Goal: Information Seeking & Learning: Find specific page/section

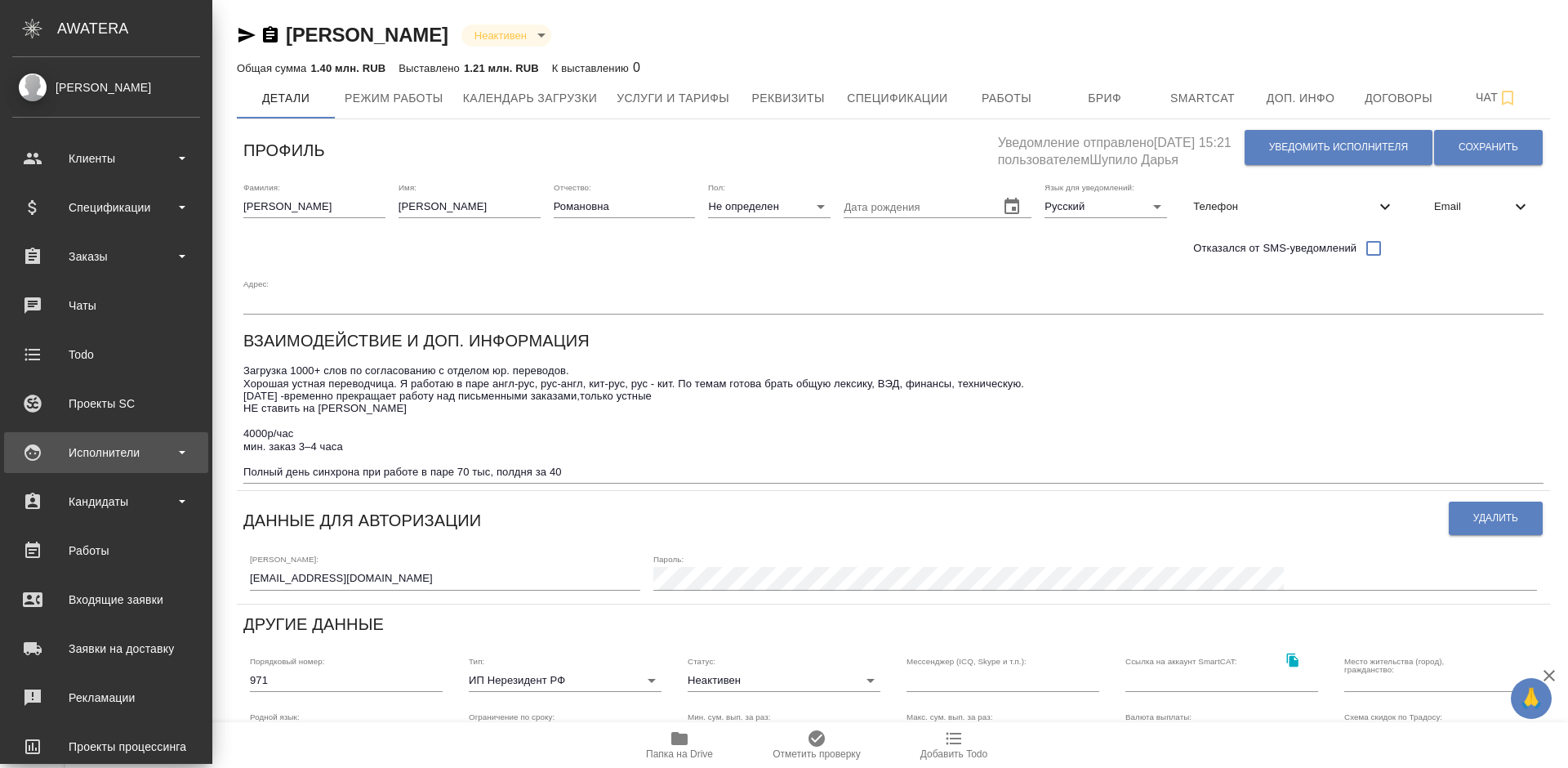
click at [121, 466] on div "Исполнители" at bounding box center [106, 452] width 204 height 41
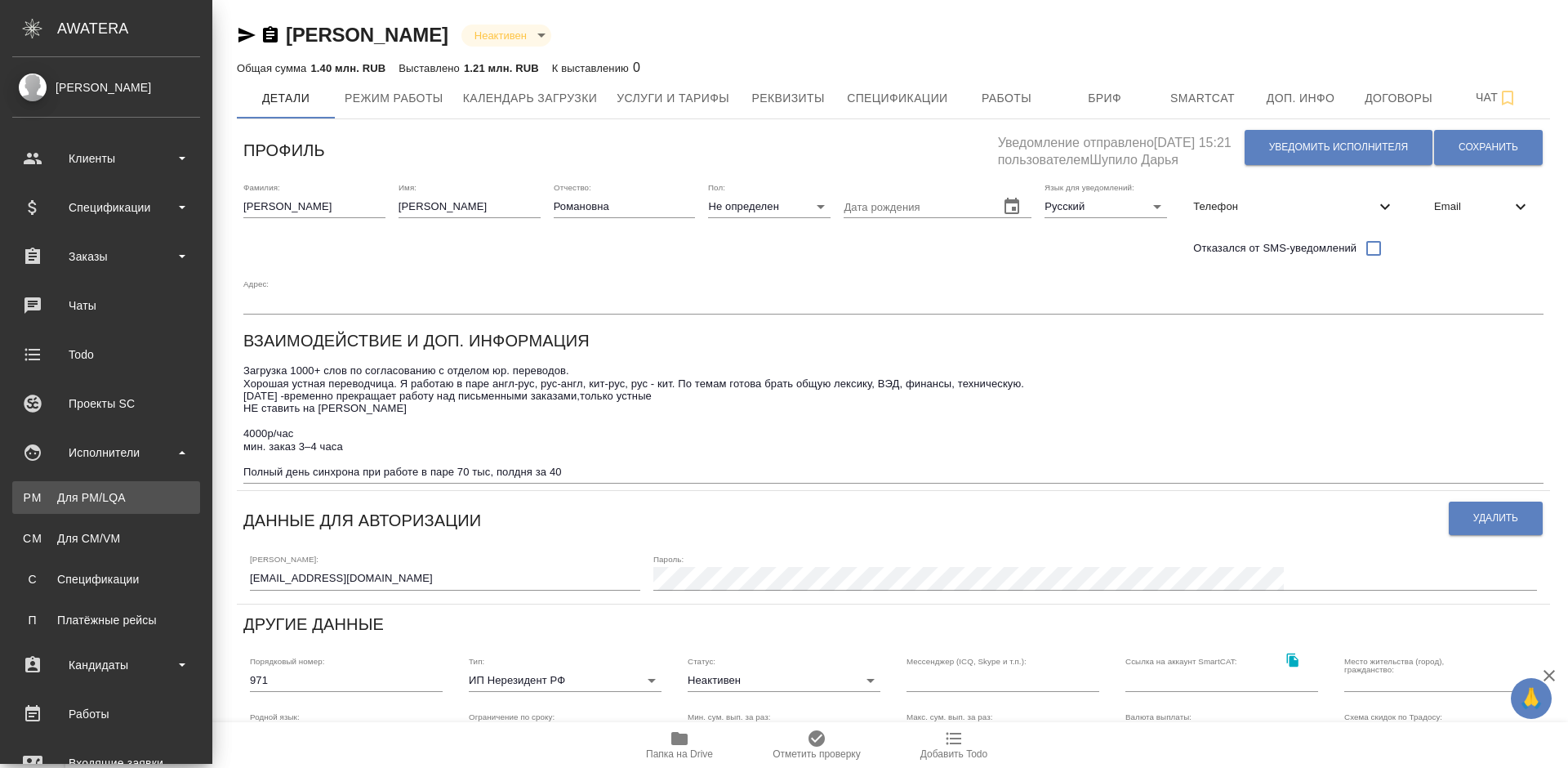
click at [138, 503] on div "Для PM/LQA" at bounding box center [106, 498] width 171 height 16
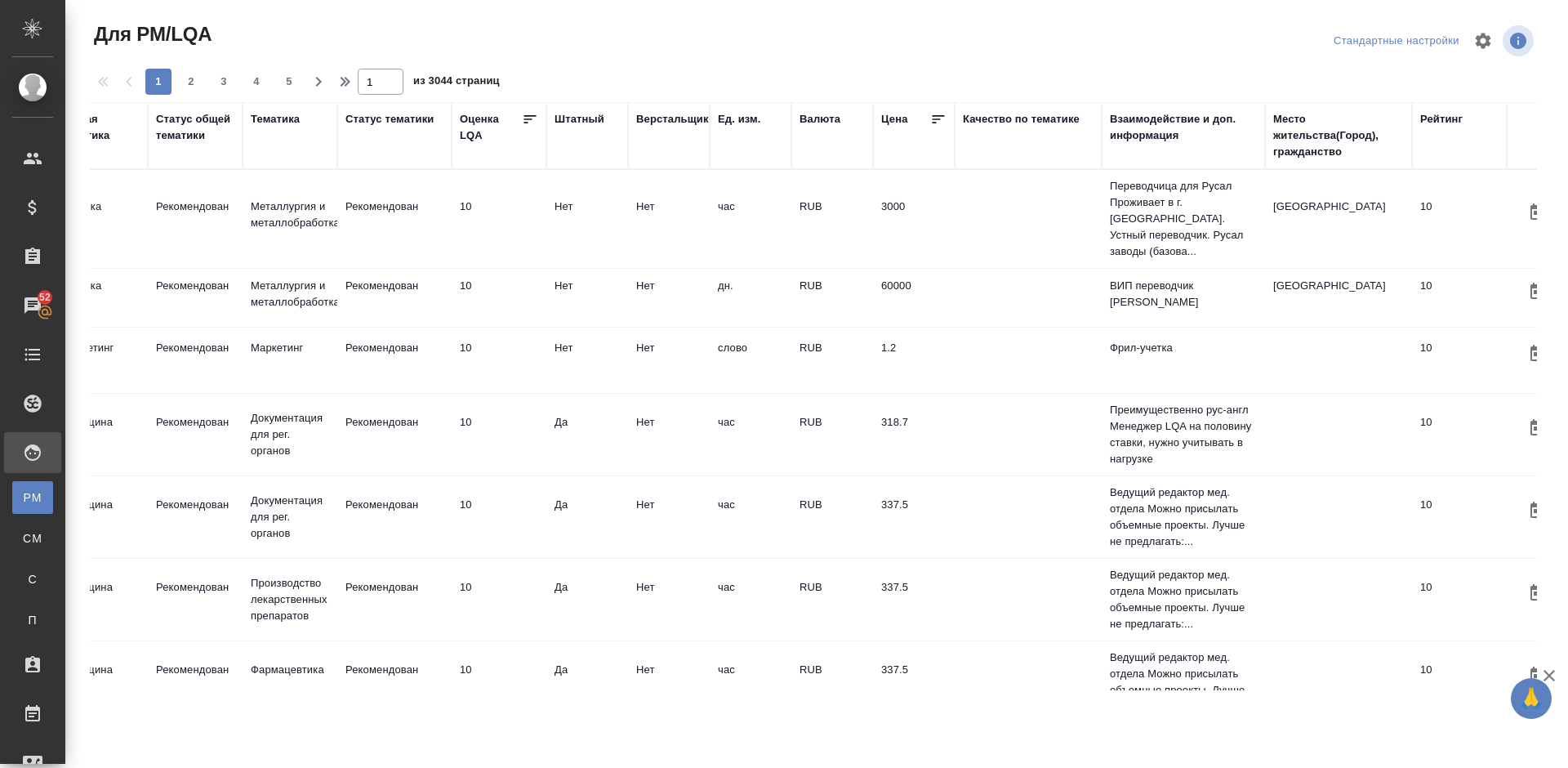
scroll to position [0, 1130]
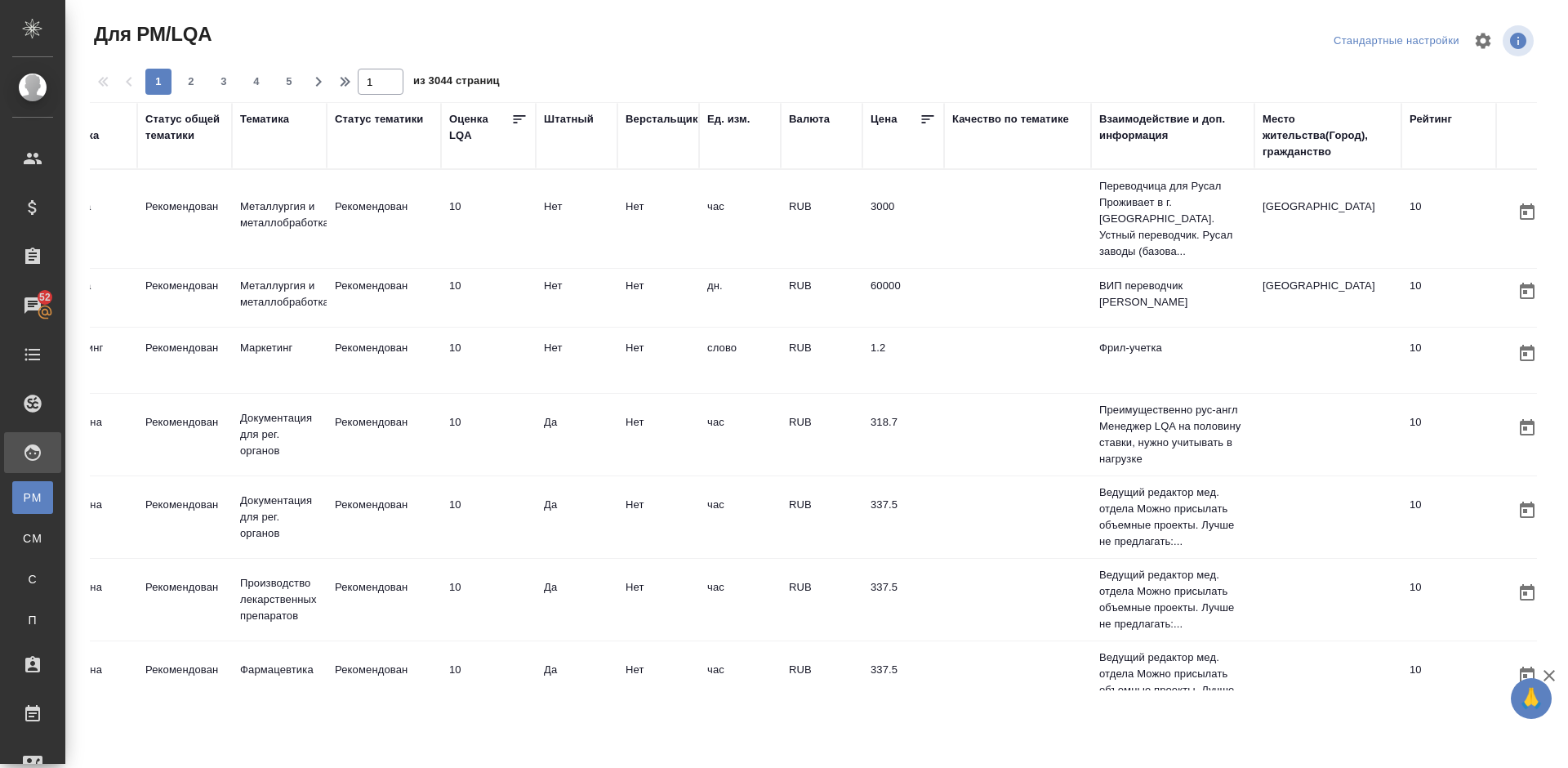
click at [1283, 149] on div "Место жительства(Город), гражданство" at bounding box center [1328, 135] width 131 height 49
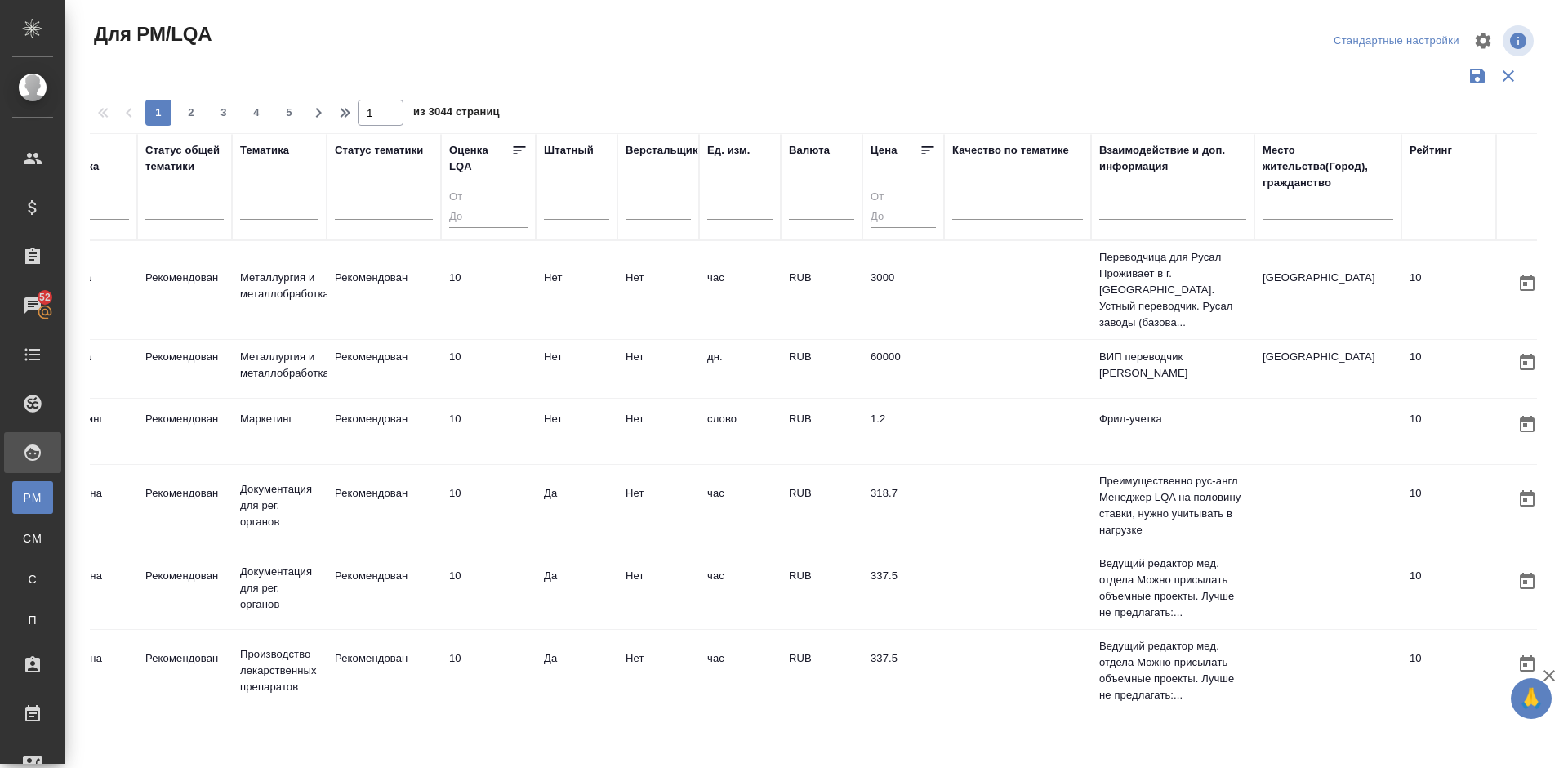
click at [1301, 212] on input "text" at bounding box center [1328, 209] width 131 height 20
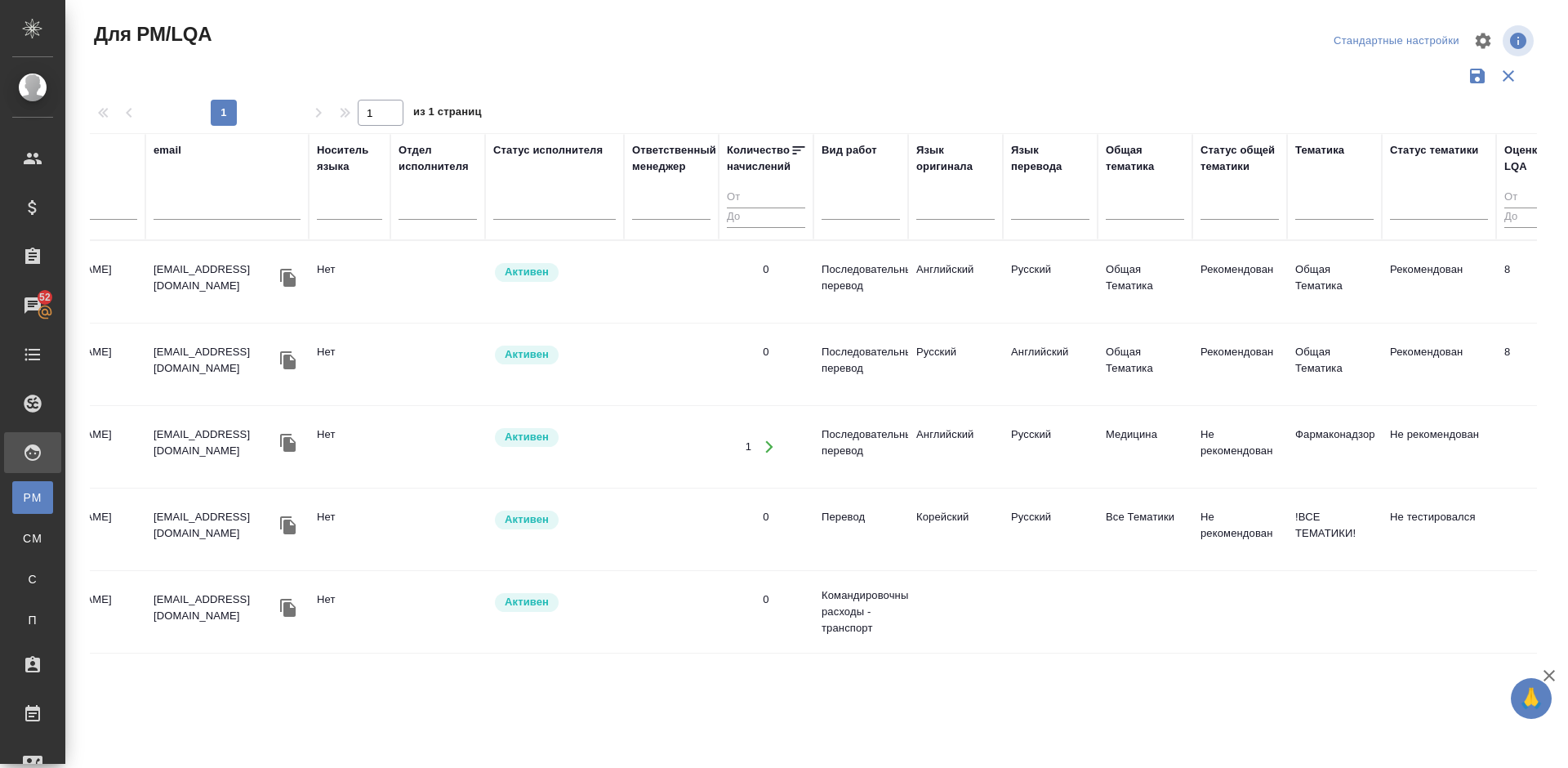
scroll to position [0, 0]
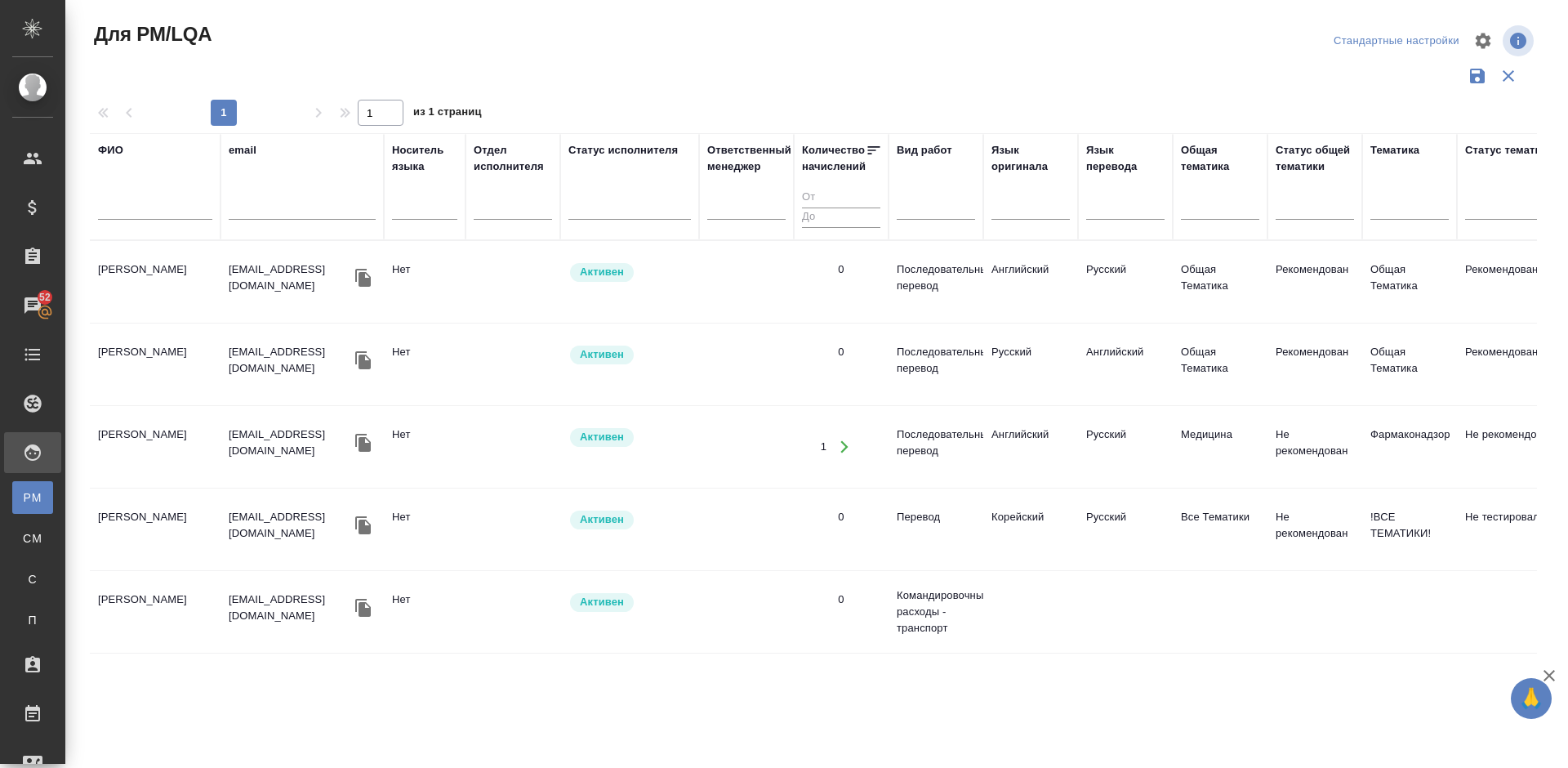
click at [195, 301] on td "Мединцева Юлия Сергеевна" at bounding box center [155, 281] width 131 height 57
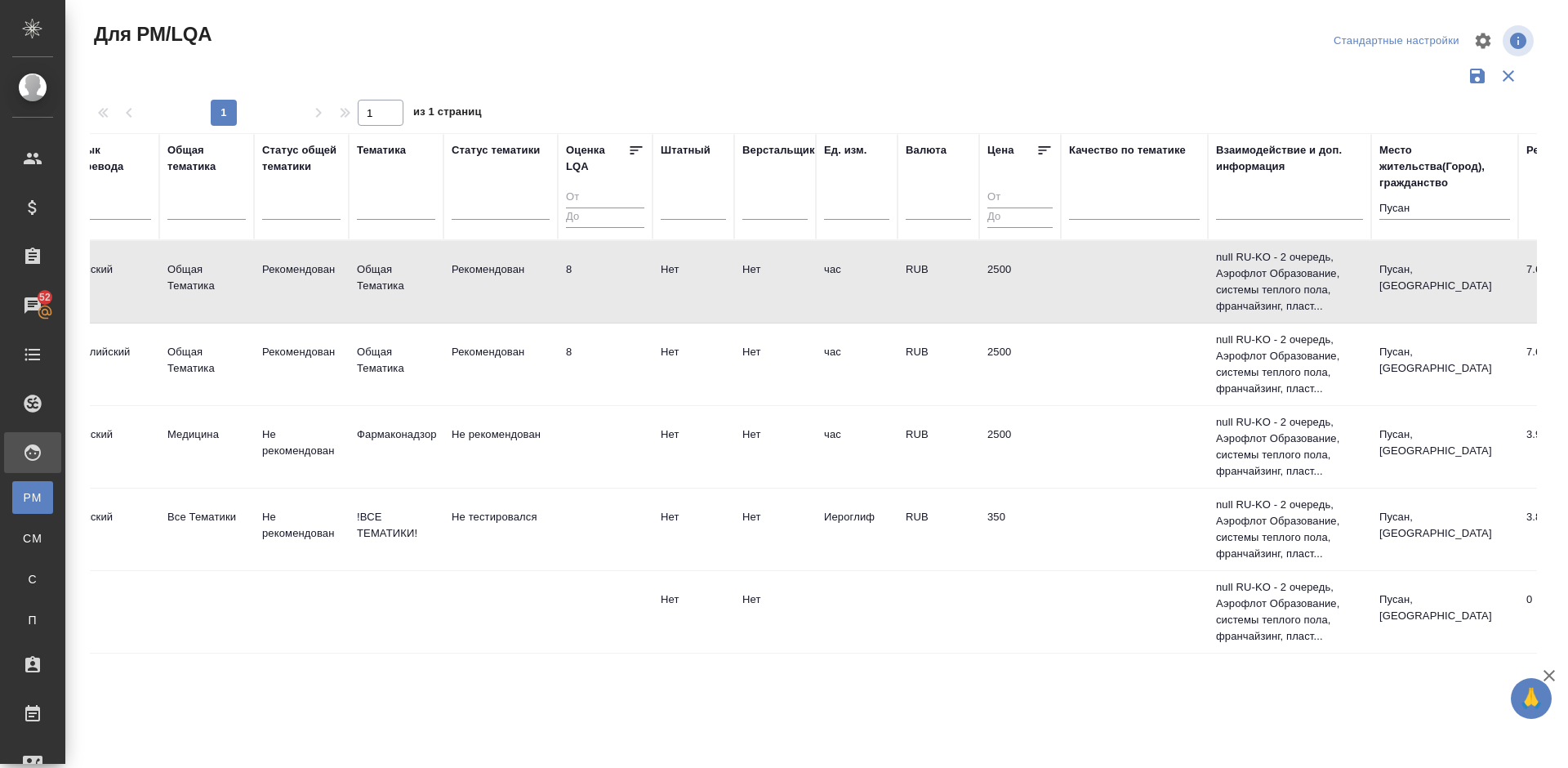
scroll to position [0, 1151]
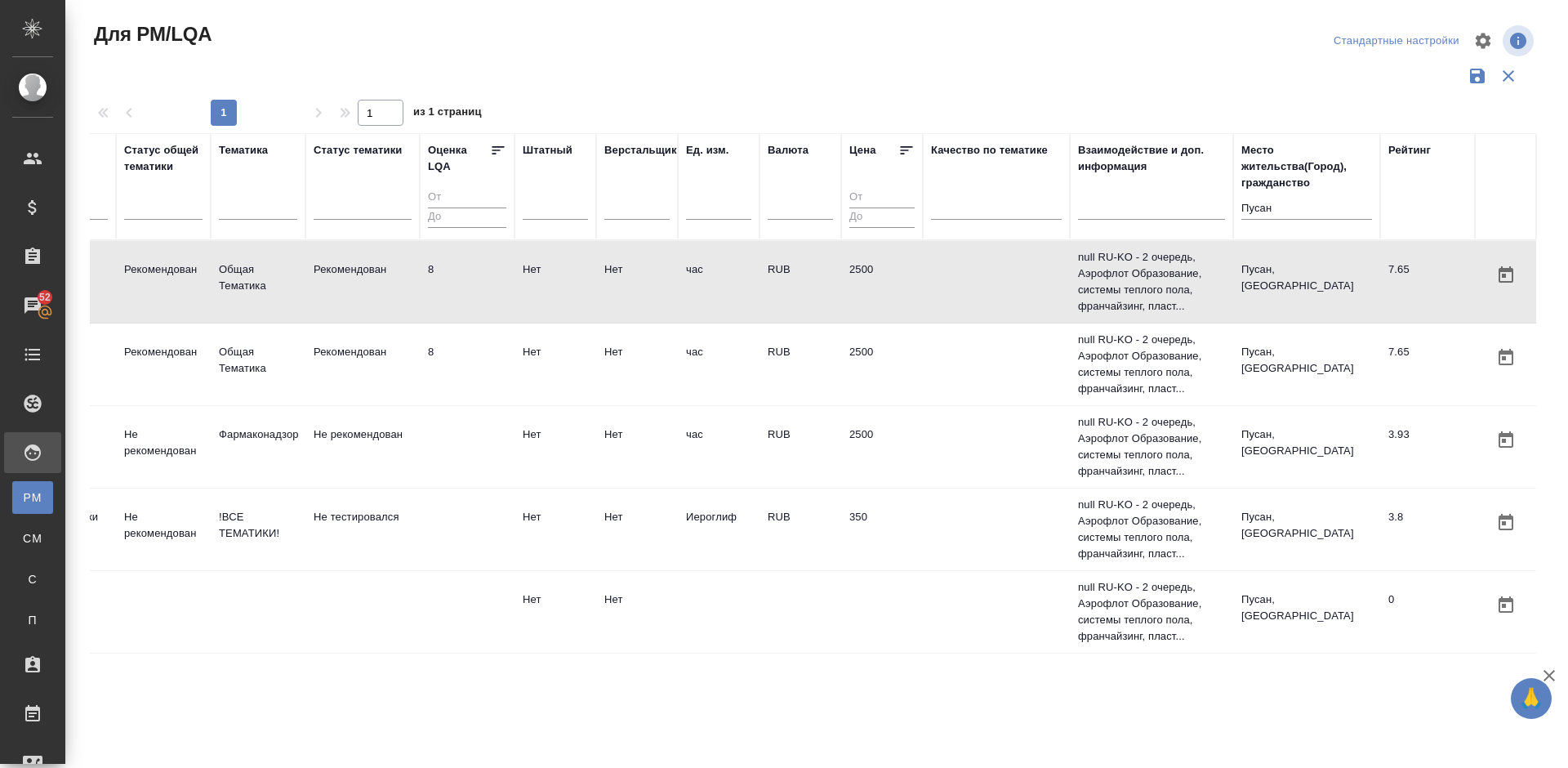
click at [1275, 210] on input "Пусан" at bounding box center [1306, 209] width 131 height 20
type input "П"
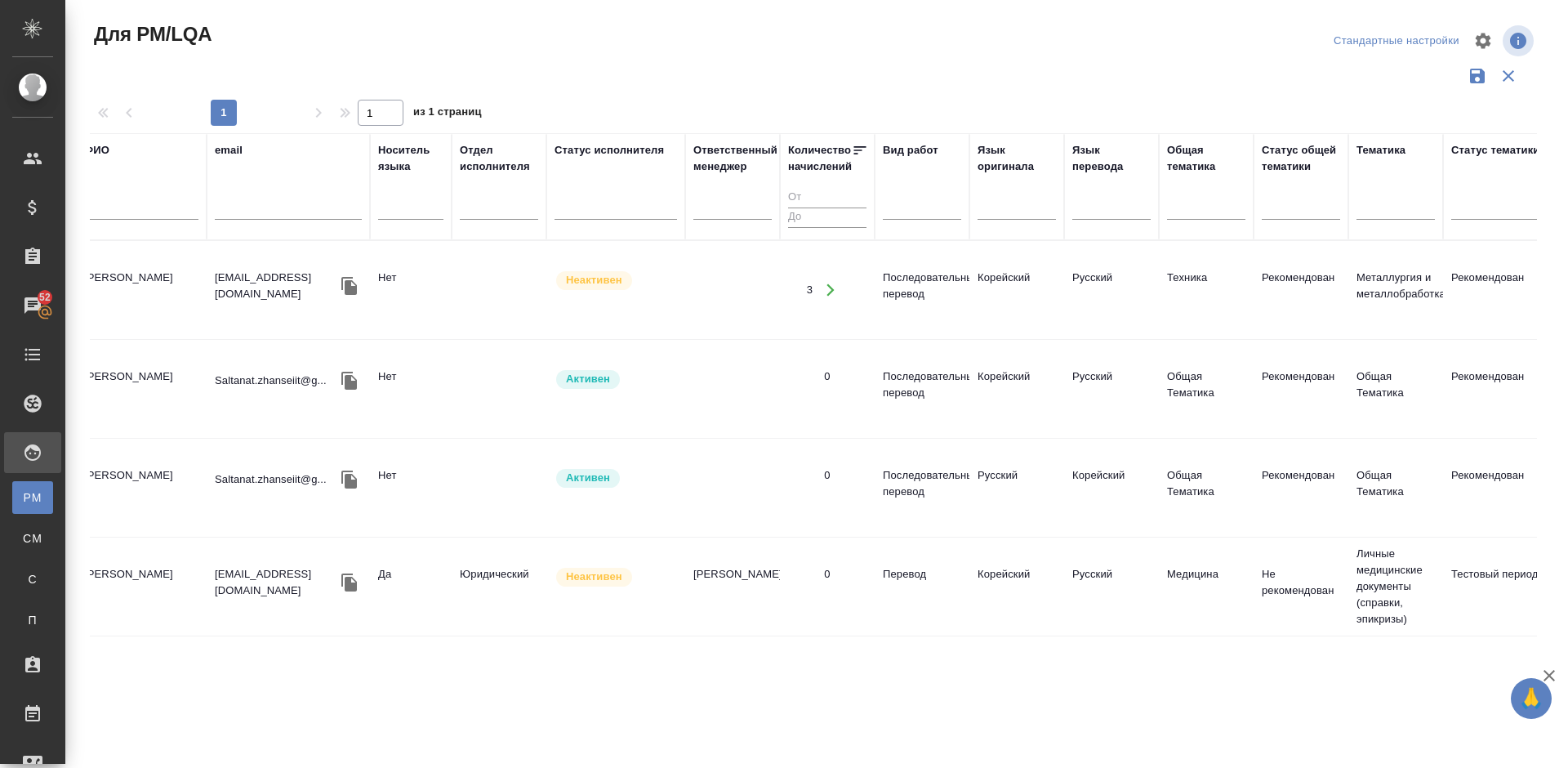
scroll to position [0, 0]
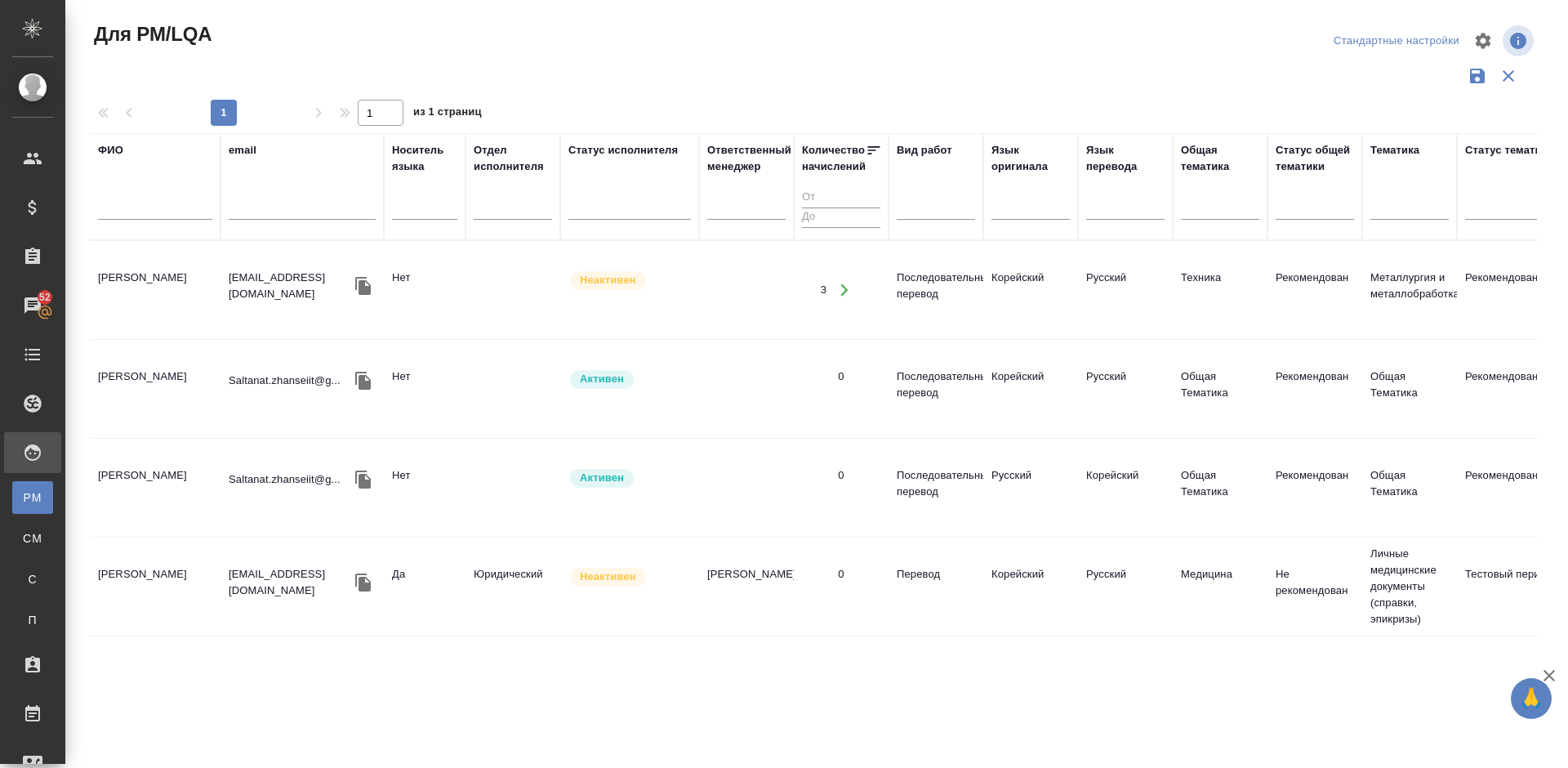
type input "Сеул"
click at [198, 559] on td "Шнеерсон Мария Владиславовна" at bounding box center [155, 586] width 131 height 57
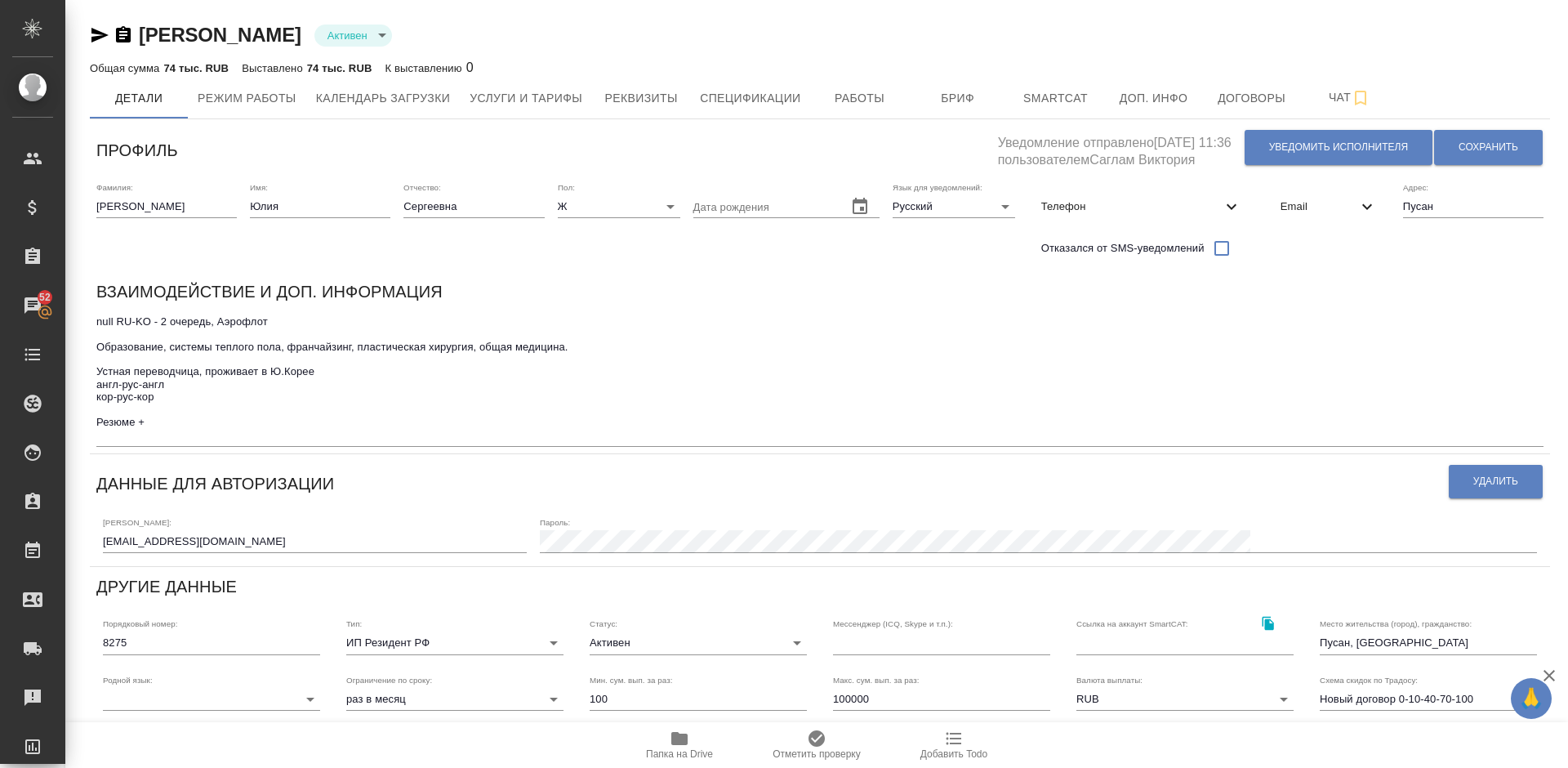
click at [678, 736] on icon "button" at bounding box center [679, 738] width 16 height 13
click at [104, 36] on icon "button" at bounding box center [100, 35] width 17 height 15
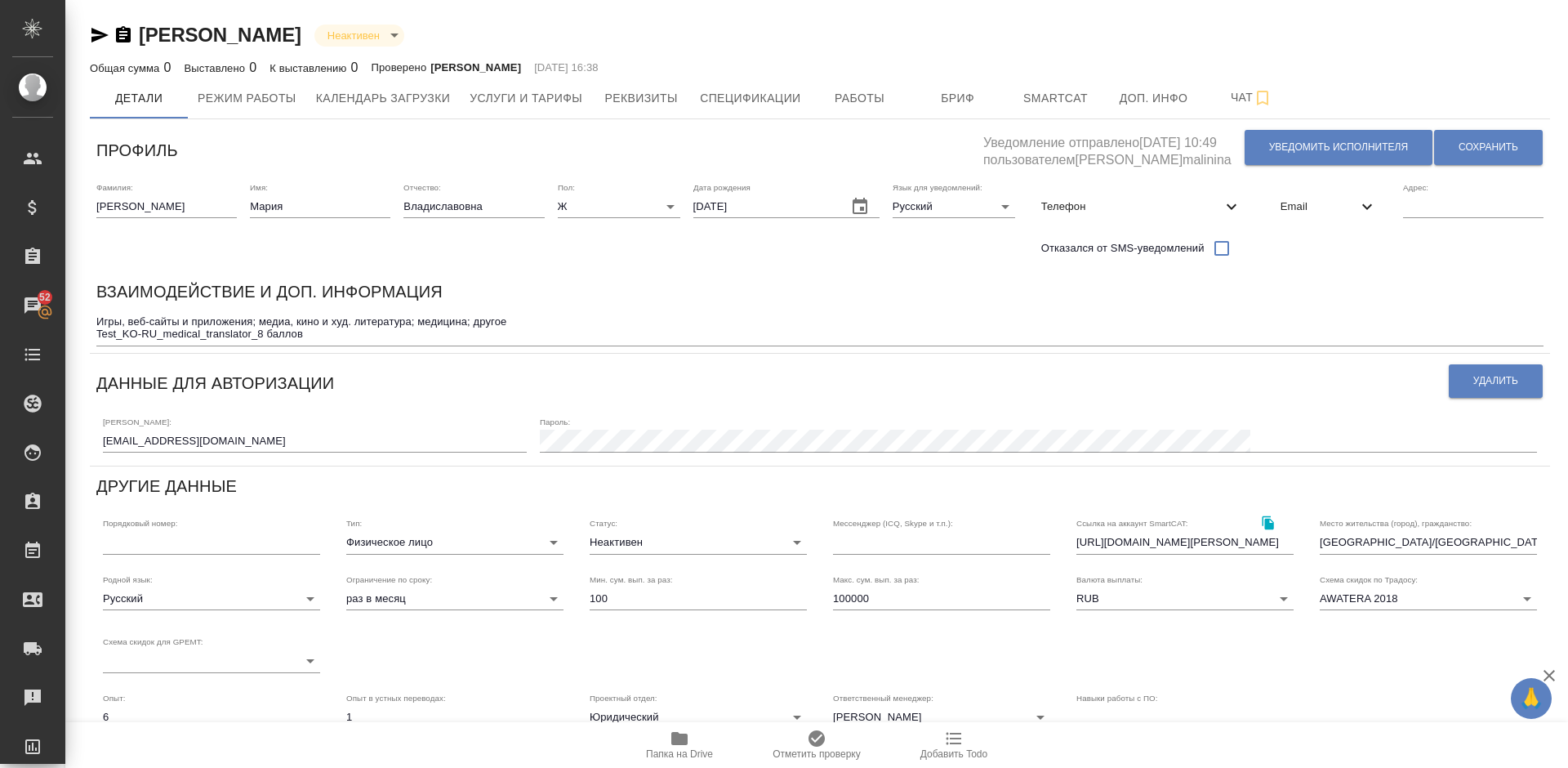
click at [673, 739] on icon "button" at bounding box center [679, 738] width 16 height 13
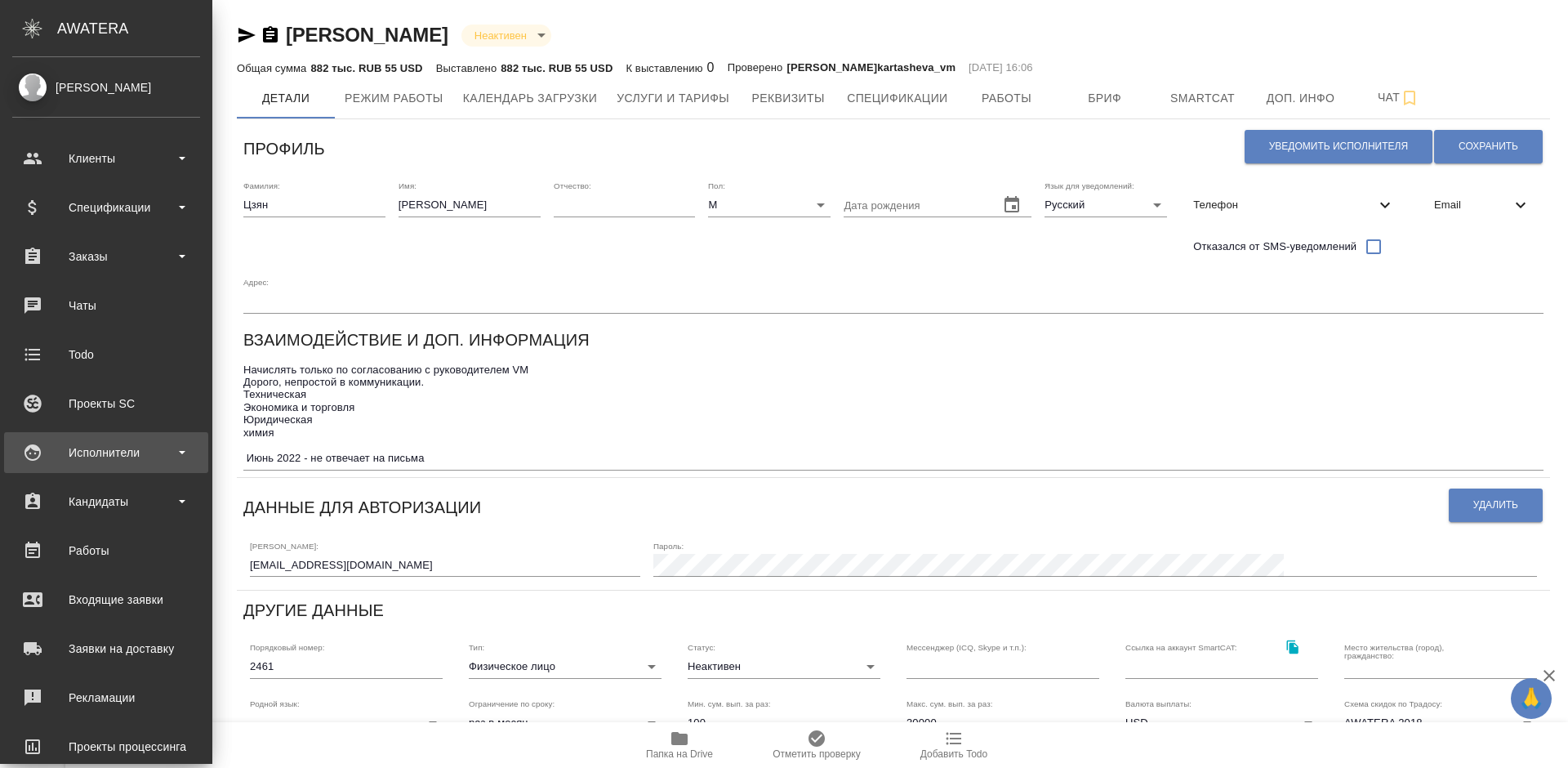
click at [121, 459] on div "Исполнители" at bounding box center [106, 453] width 187 height 25
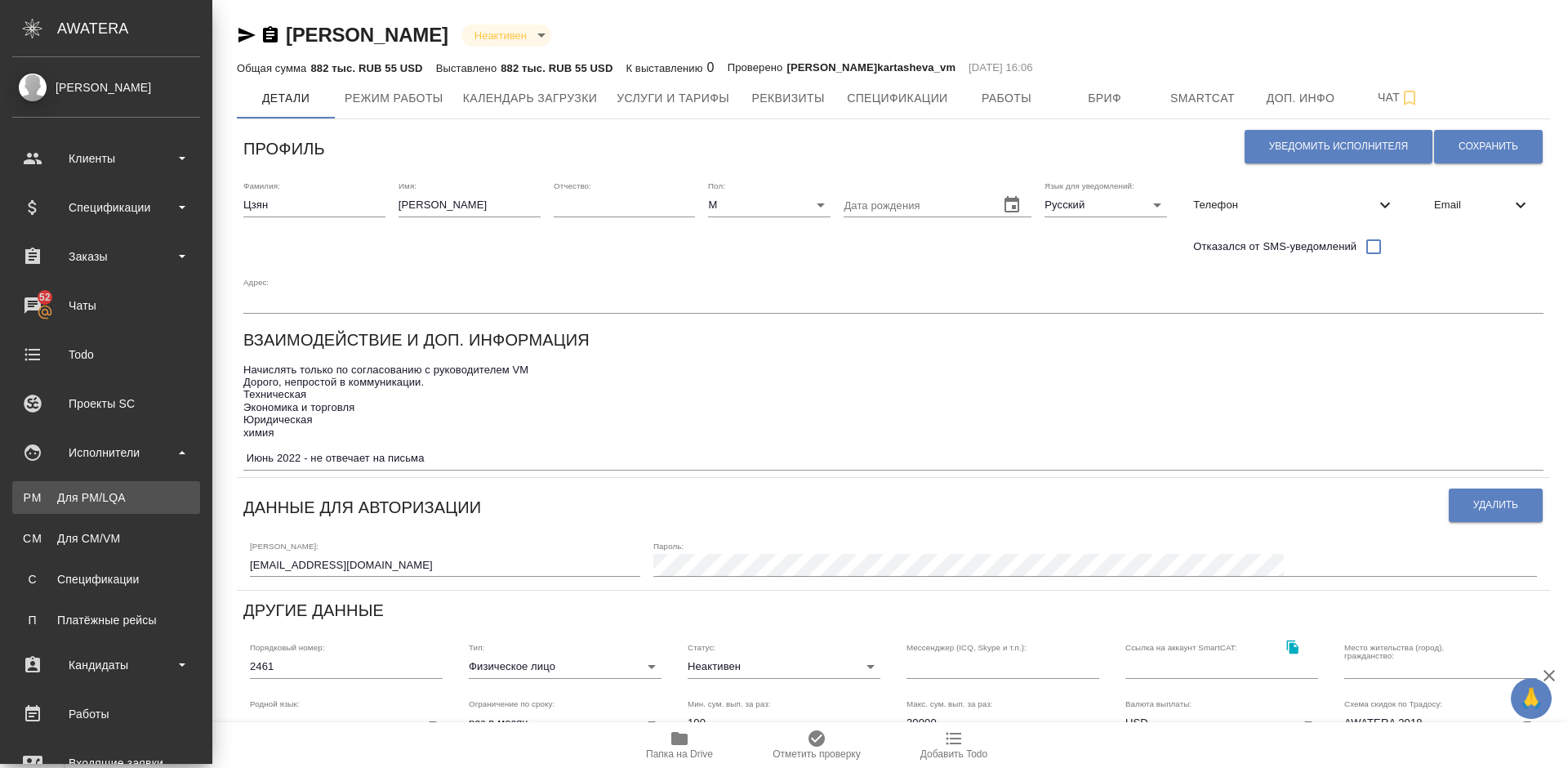
click at [119, 504] on div "Для PM/LQA" at bounding box center [106, 498] width 171 height 16
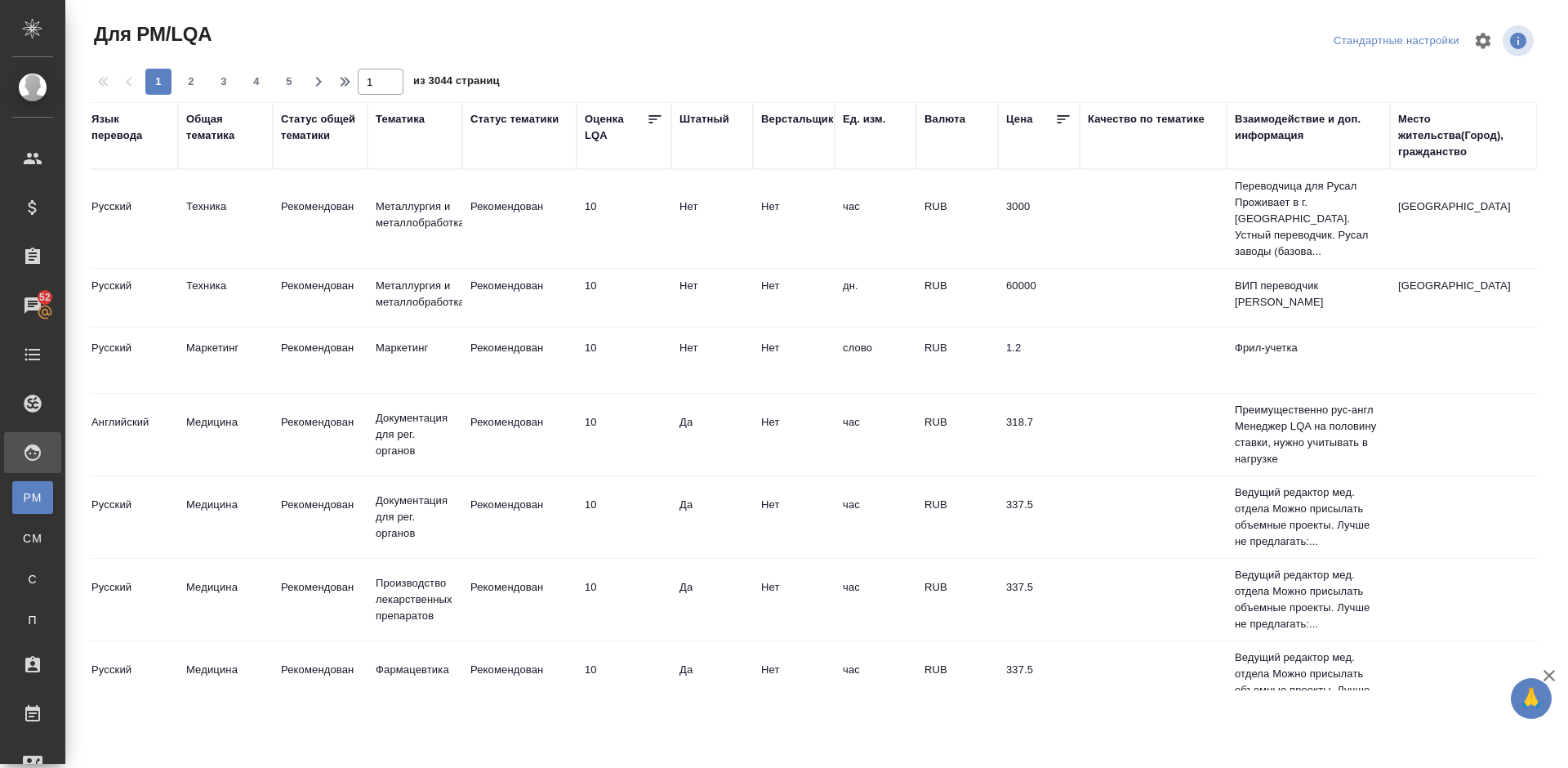
scroll to position [0, 1033]
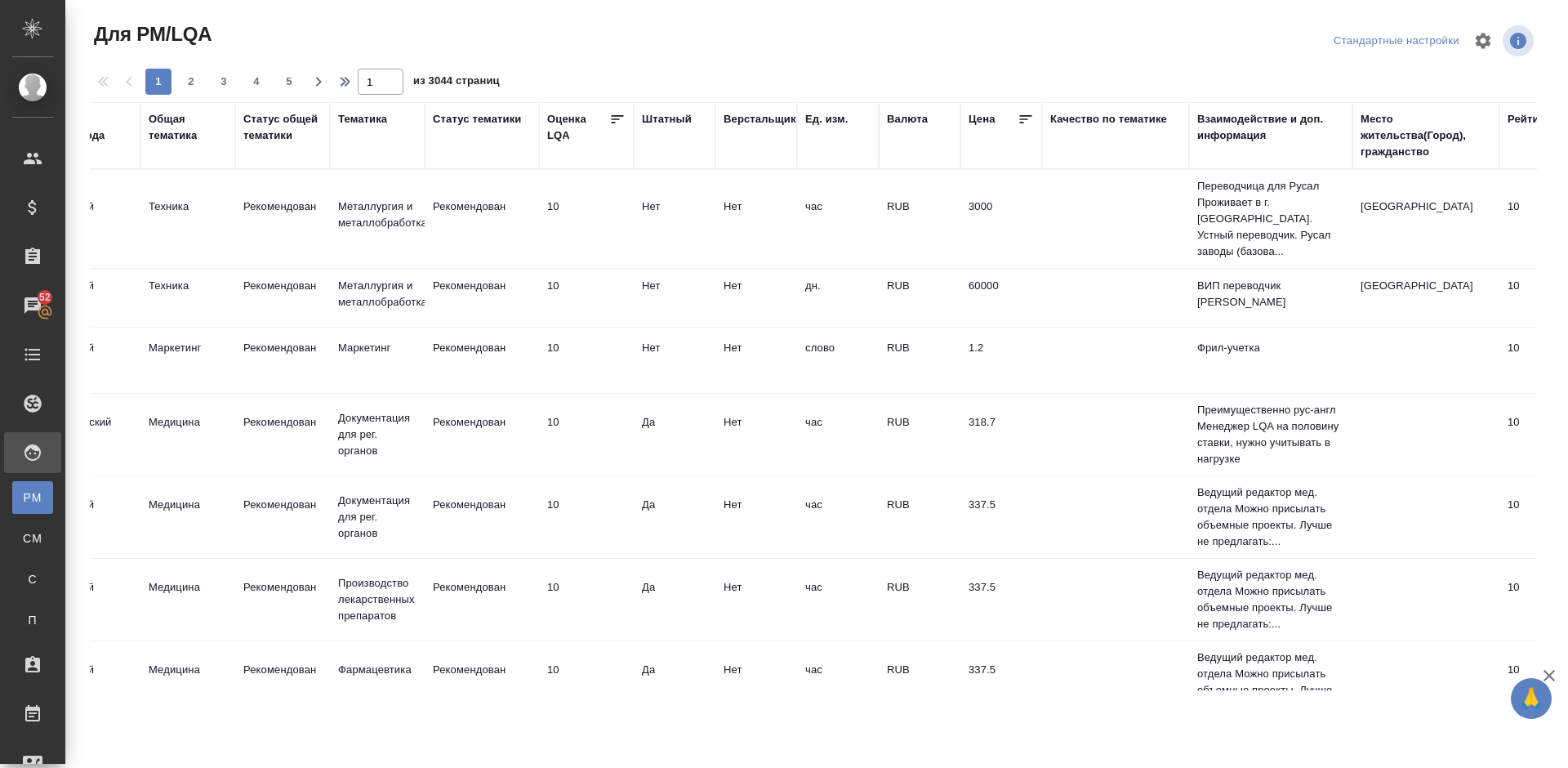
click at [1400, 148] on div "Место жительства(Город), гражданство" at bounding box center [1425, 135] width 131 height 49
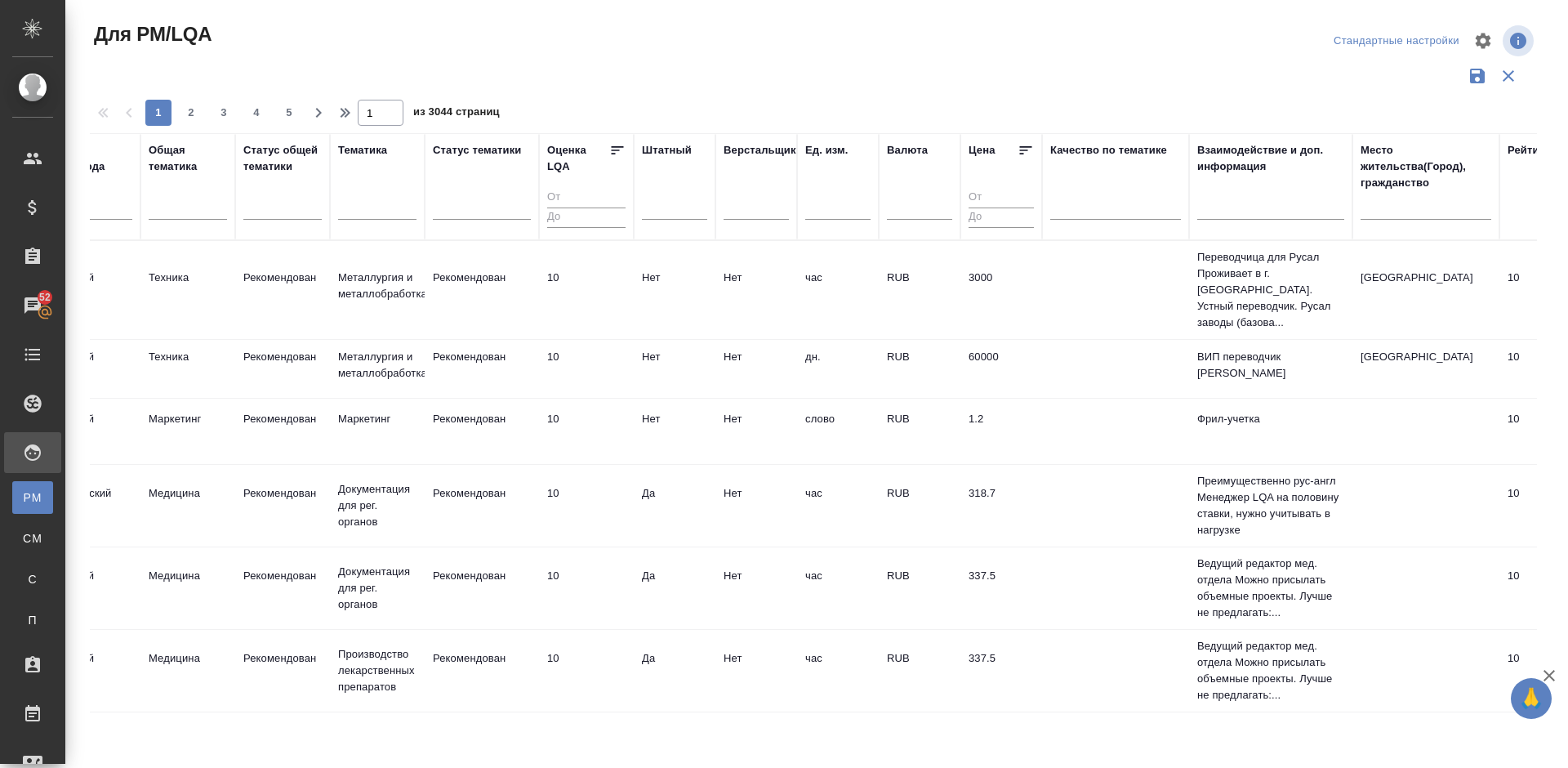
click at [1391, 205] on input "text" at bounding box center [1425, 209] width 131 height 20
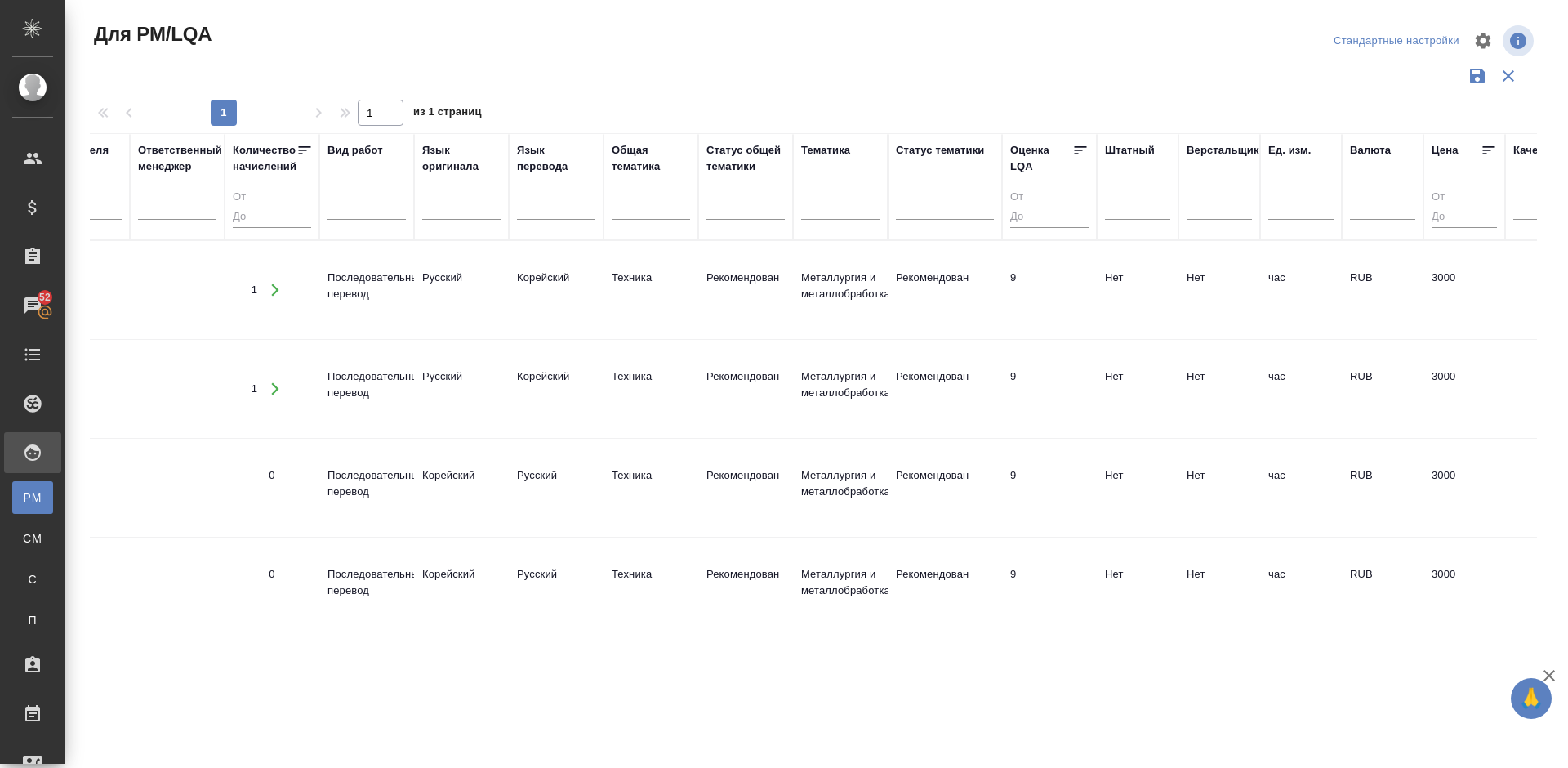
scroll to position [0, 1151]
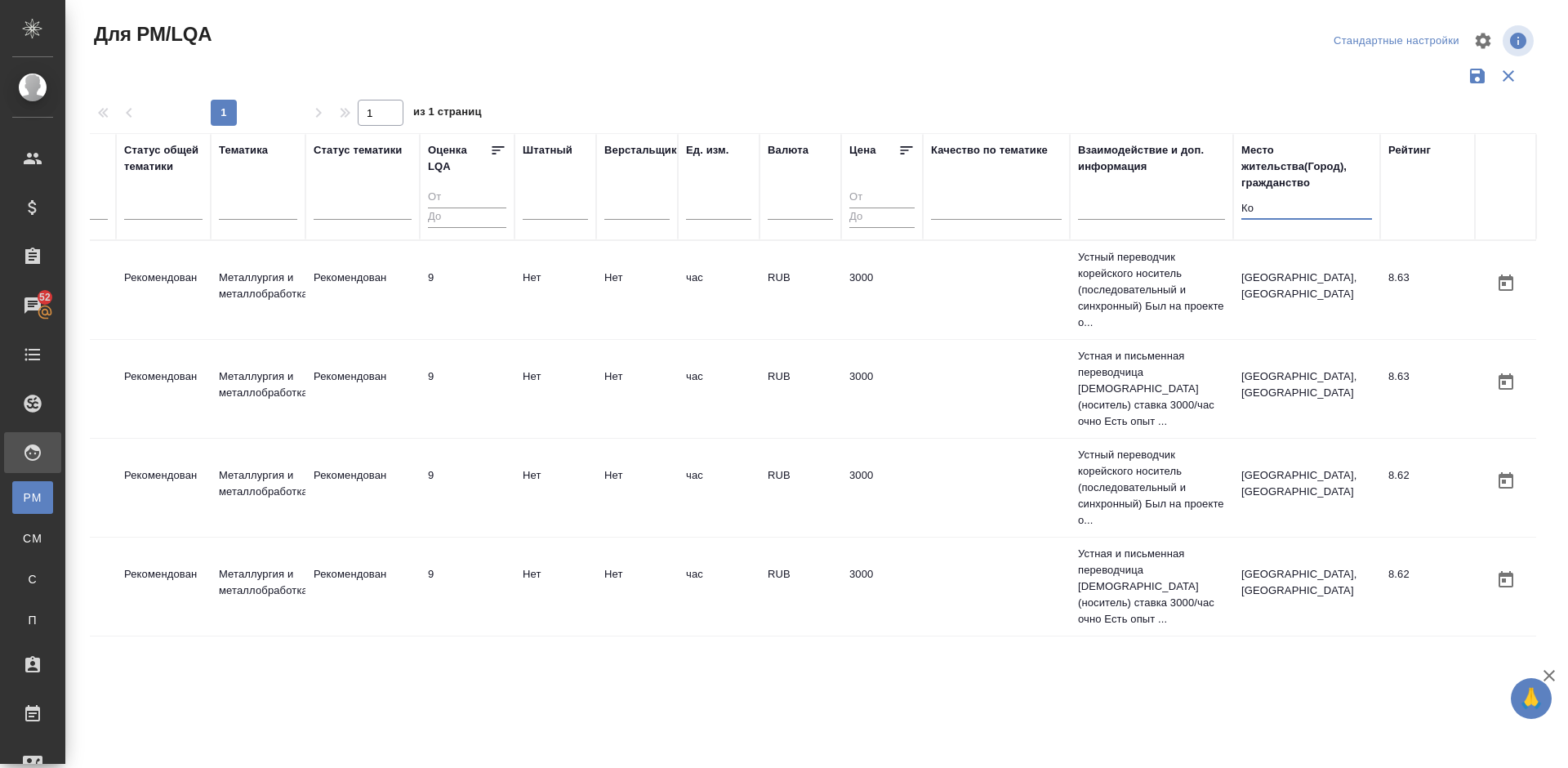
type input "[PERSON_NAME]"
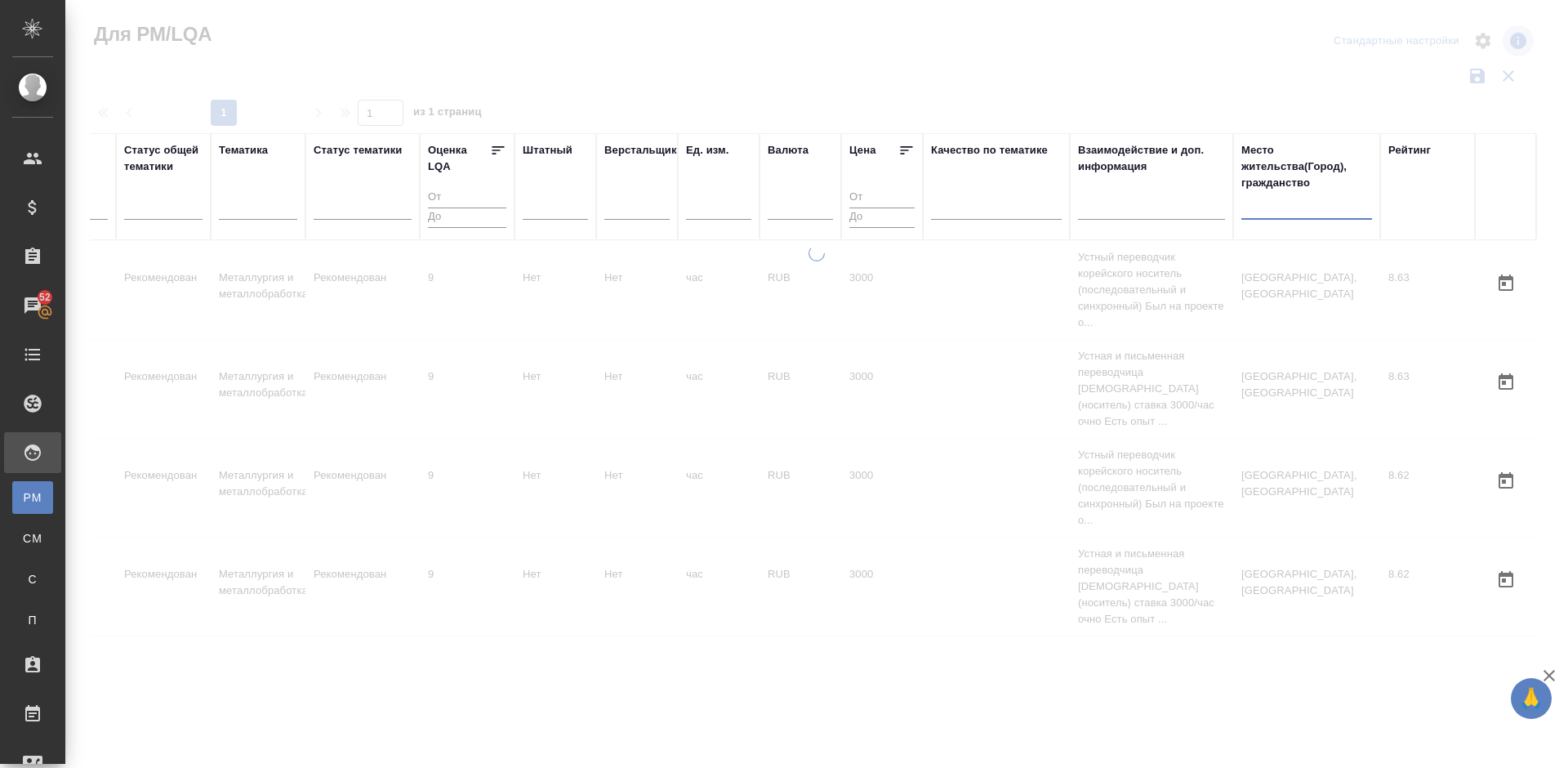
click at [1093, 207] on input "text" at bounding box center [1150, 209] width 147 height 20
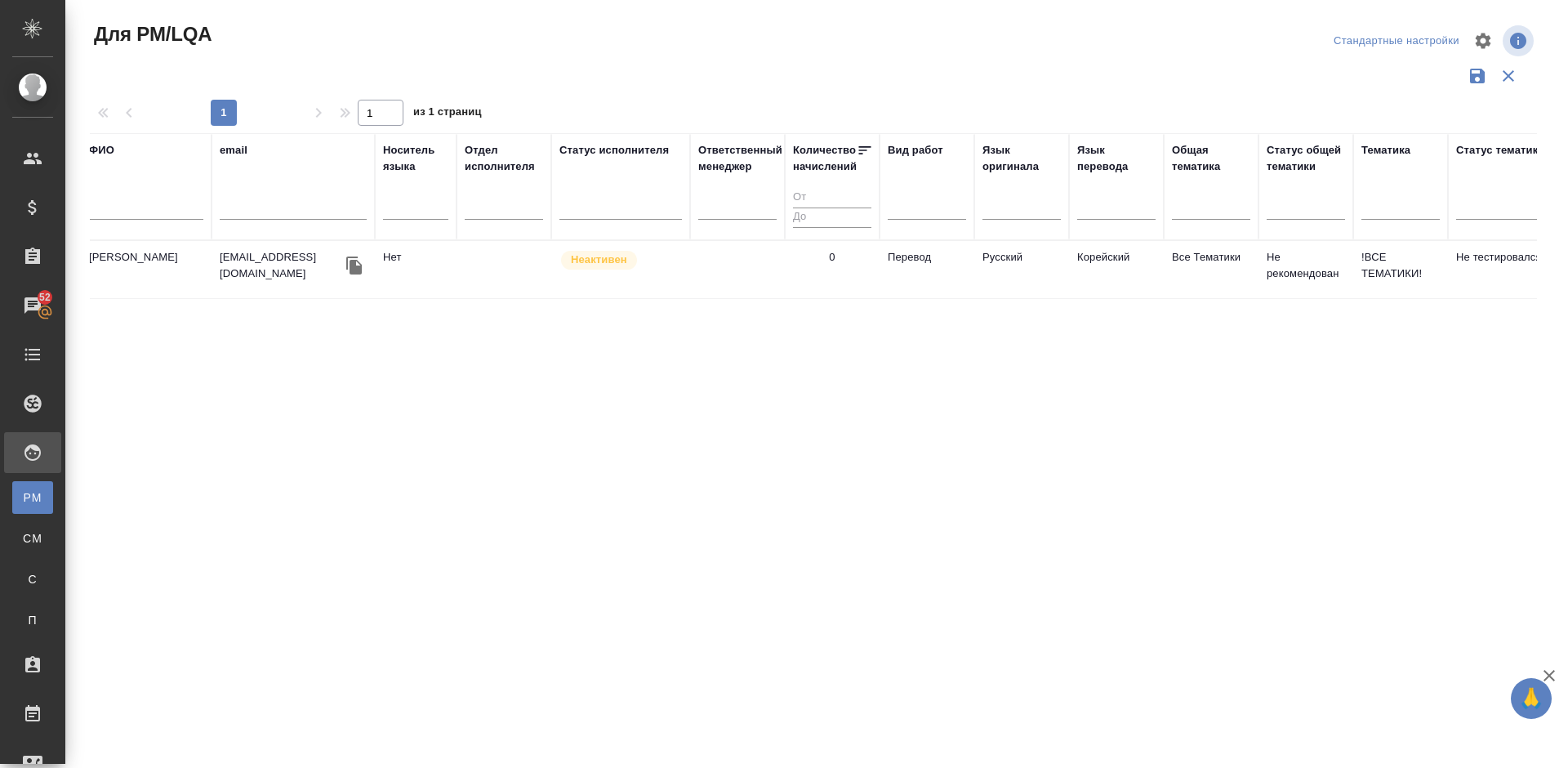
scroll to position [0, 0]
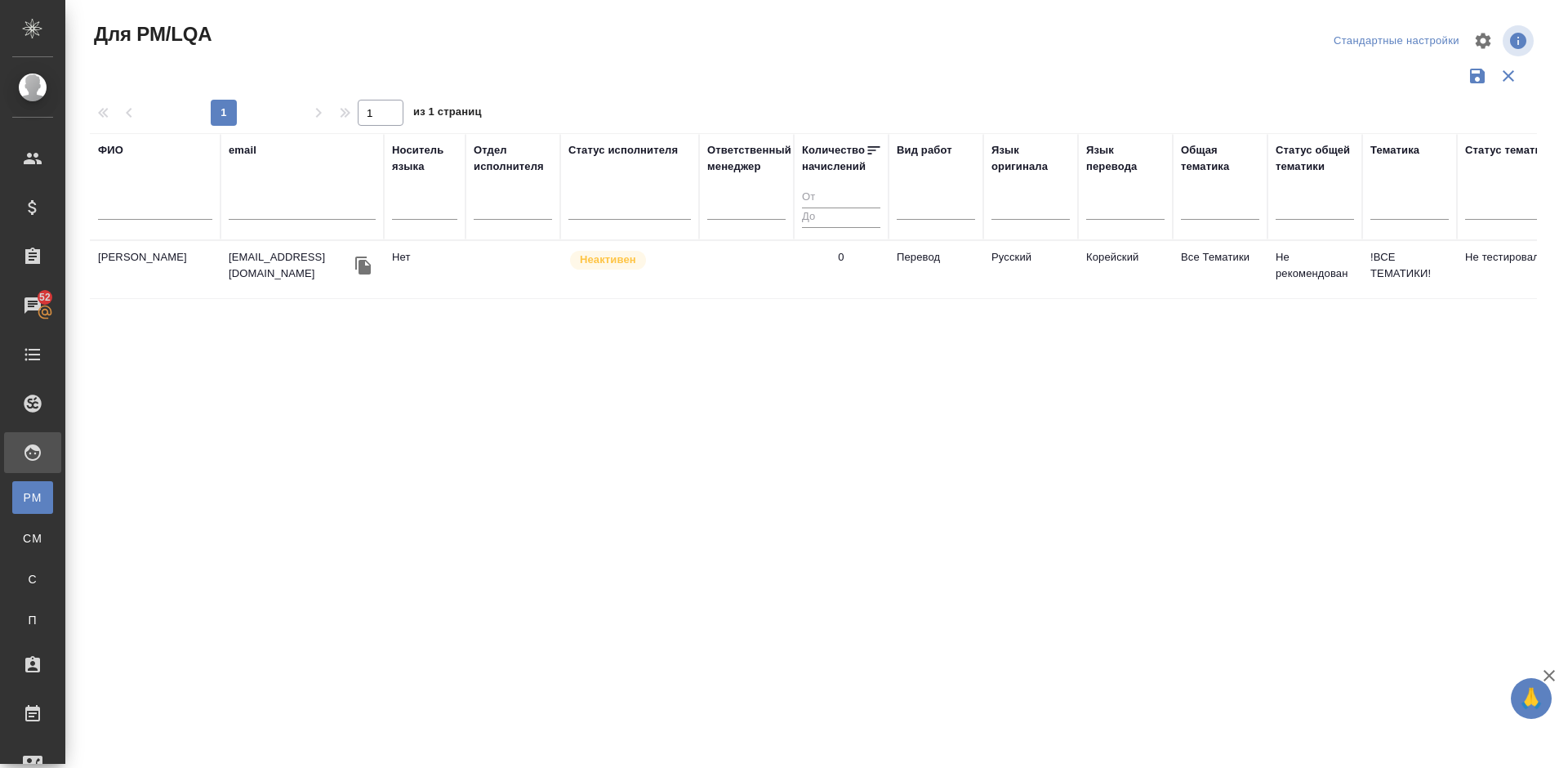
type input "[GEOGRAPHIC_DATA]"
